Goal: Information Seeking & Learning: Learn about a topic

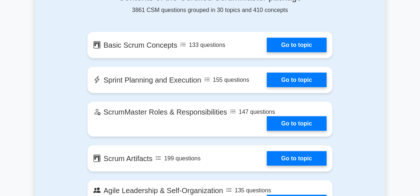
scroll to position [414, 0]
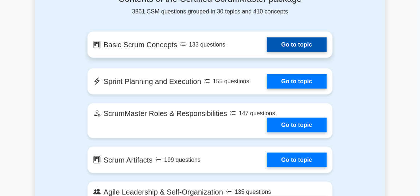
click at [267, 48] on link "Go to topic" at bounding box center [297, 45] width 60 height 15
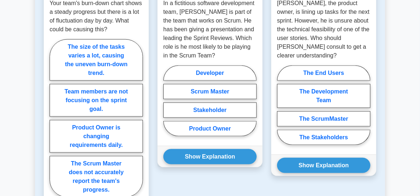
scroll to position [448, 0]
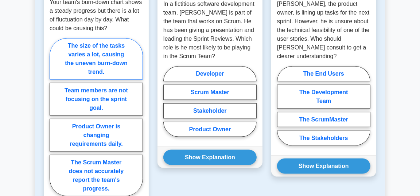
click at [109, 70] on label "The size of the tasks varies a lot, causing the uneven burn-down trend." at bounding box center [96, 59] width 93 height 42
click at [54, 117] on input "The size of the tasks varies a lot, causing the uneven burn-down trend." at bounding box center [52, 119] width 5 height 5
radio input "true"
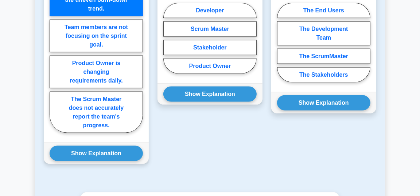
scroll to position [522, 0]
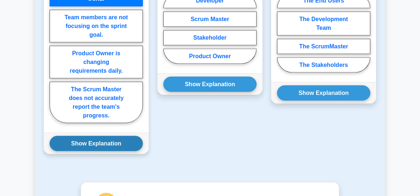
click at [111, 145] on button "Show Explanation" at bounding box center [96, 143] width 93 height 15
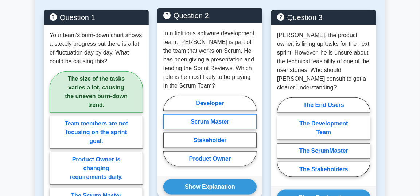
scroll to position [419, 0]
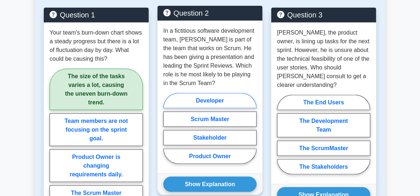
click at [235, 100] on label "Developer" at bounding box center [209, 100] width 93 height 15
click at [168, 128] on input "Developer" at bounding box center [165, 130] width 5 height 5
radio input "true"
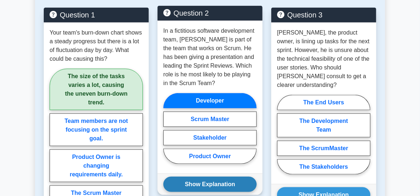
click at [224, 183] on button "Show Explanation" at bounding box center [209, 184] width 93 height 15
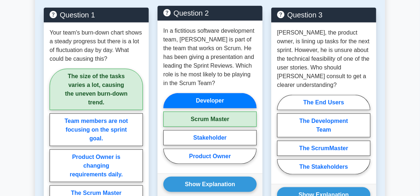
click at [216, 124] on label "Scrum Master" at bounding box center [209, 119] width 93 height 15
click at [168, 128] on input "Scrum Master" at bounding box center [165, 130] width 5 height 5
radio input "true"
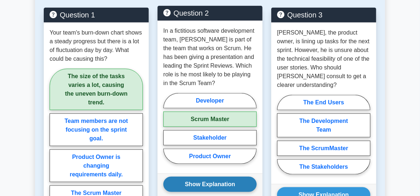
click at [216, 184] on button "Show Explanation" at bounding box center [209, 184] width 93 height 15
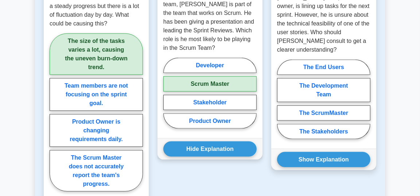
scroll to position [457, 0]
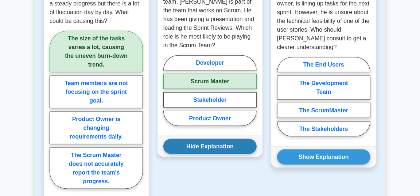
click at [207, 145] on button "Hide Explanation" at bounding box center [209, 146] width 93 height 15
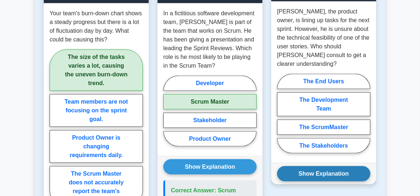
scroll to position [441, 0]
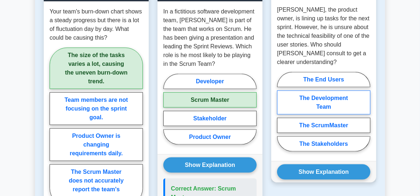
click at [324, 91] on label "The Development Team" at bounding box center [323, 103] width 93 height 24
click at [282, 112] on input "The Development Team" at bounding box center [279, 114] width 5 height 5
radio input "true"
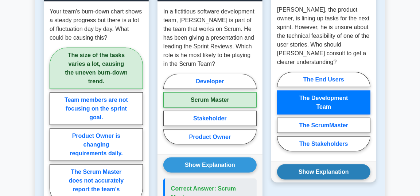
click at [331, 165] on button "Show Explanation" at bounding box center [323, 172] width 93 height 15
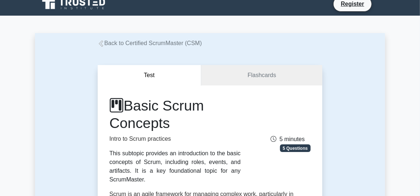
scroll to position [0, 0]
